Goal: Information Seeking & Learning: Learn about a topic

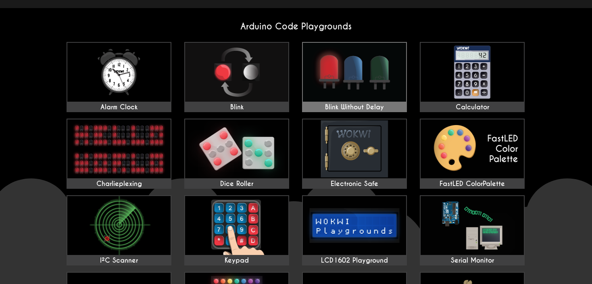
scroll to position [81, 0]
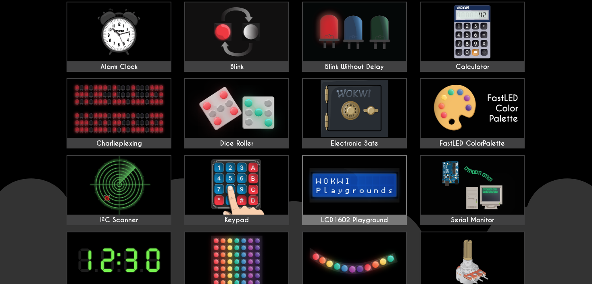
click at [390, 177] on img at bounding box center [354, 185] width 103 height 59
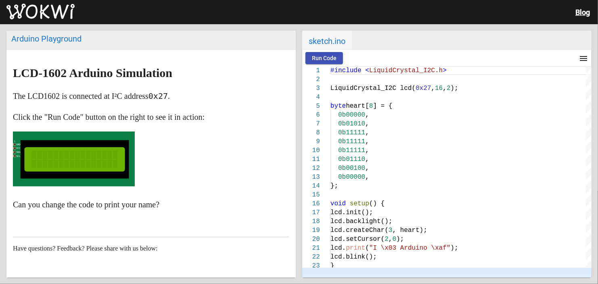
click at [319, 58] on span "Run Code" at bounding box center [324, 58] width 25 height 6
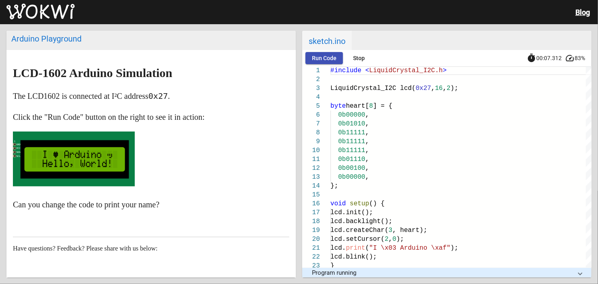
click at [316, 60] on span "Run Code" at bounding box center [324, 58] width 25 height 6
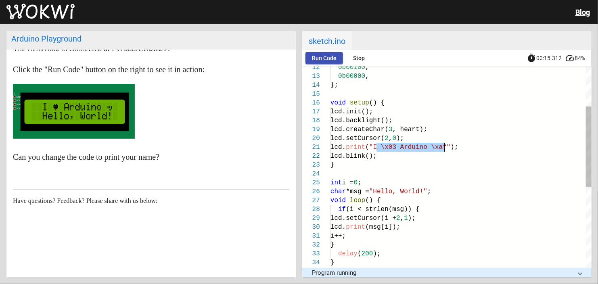
drag, startPoint x: 377, startPoint y: 148, endPoint x: 444, endPoint y: 150, distance: 67.0
drag, startPoint x: 376, startPoint y: 194, endPoint x: 419, endPoint y: 187, distance: 44.0
click at [419, 191] on span ""Hello, World!"" at bounding box center [398, 191] width 58 height 7
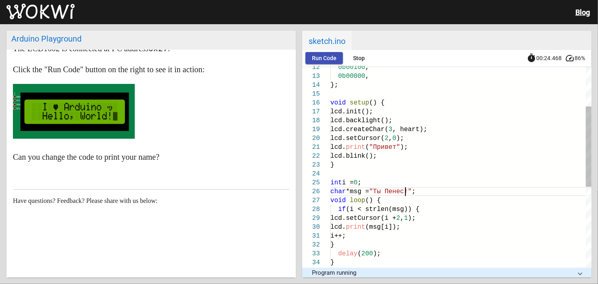
scroll to position [45, 74]
click at [329, 59] on span "Run Code" at bounding box center [324, 58] width 25 height 6
click at [324, 57] on span "Run Code" at bounding box center [324, 58] width 25 height 6
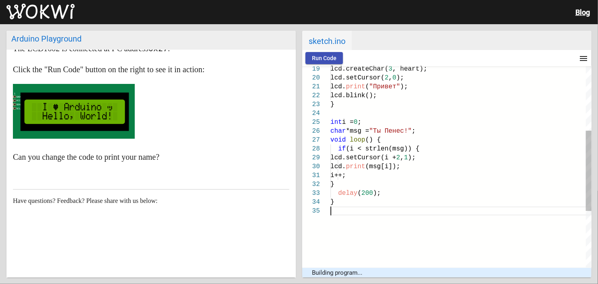
scroll to position [44, 46]
click at [415, 213] on div at bounding box center [460, 210] width 261 height 9
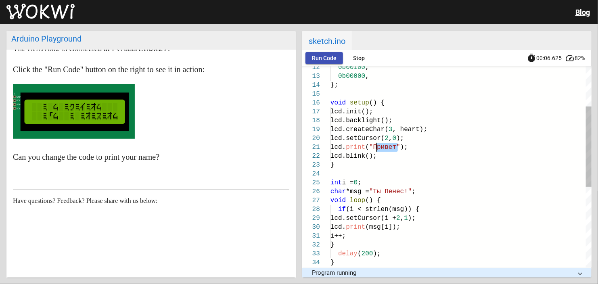
drag, startPoint x: 396, startPoint y: 150, endPoint x: 375, endPoint y: 147, distance: 21.2
click at [375, 147] on span ""Привет"" at bounding box center [384, 147] width 31 height 7
drag, startPoint x: 404, startPoint y: 192, endPoint x: 377, endPoint y: 194, distance: 26.7
click at [377, 194] on span ""Ты Пенес!"" at bounding box center [390, 191] width 43 height 7
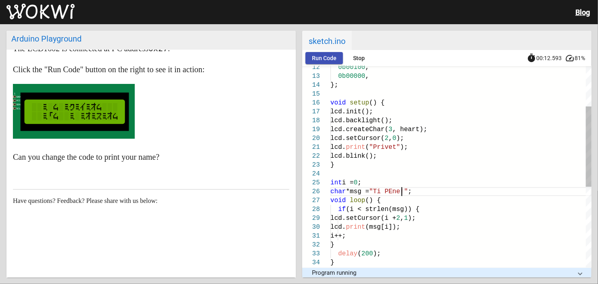
scroll to position [45, 74]
type textarea "lcd.print("Privet"); lcd.blink(); } int i = 0; char *msg = "Ti Penes!"; void lo…"
click at [317, 54] on button "Run Code" at bounding box center [323, 58] width 37 height 12
